Goal: Find specific page/section: Find specific page/section

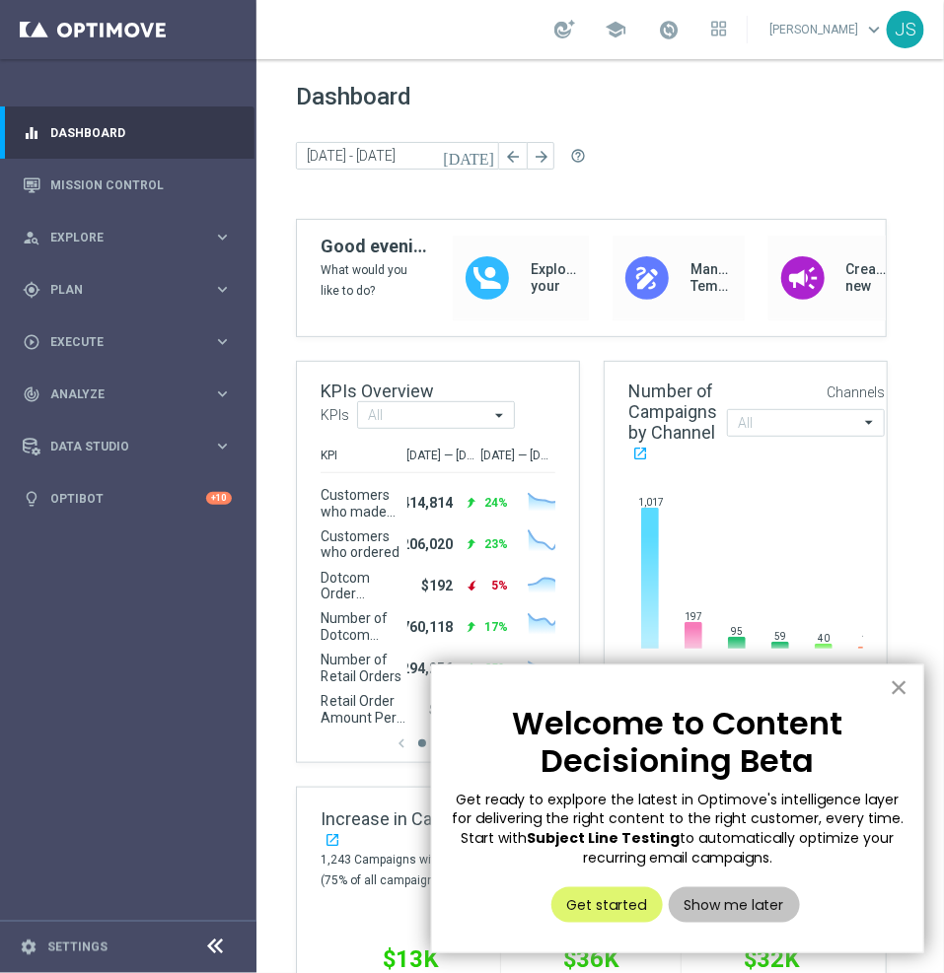
click at [898, 688] on button "×" at bounding box center [898, 687] width 19 height 32
